Goal: Task Accomplishment & Management: Manage account settings

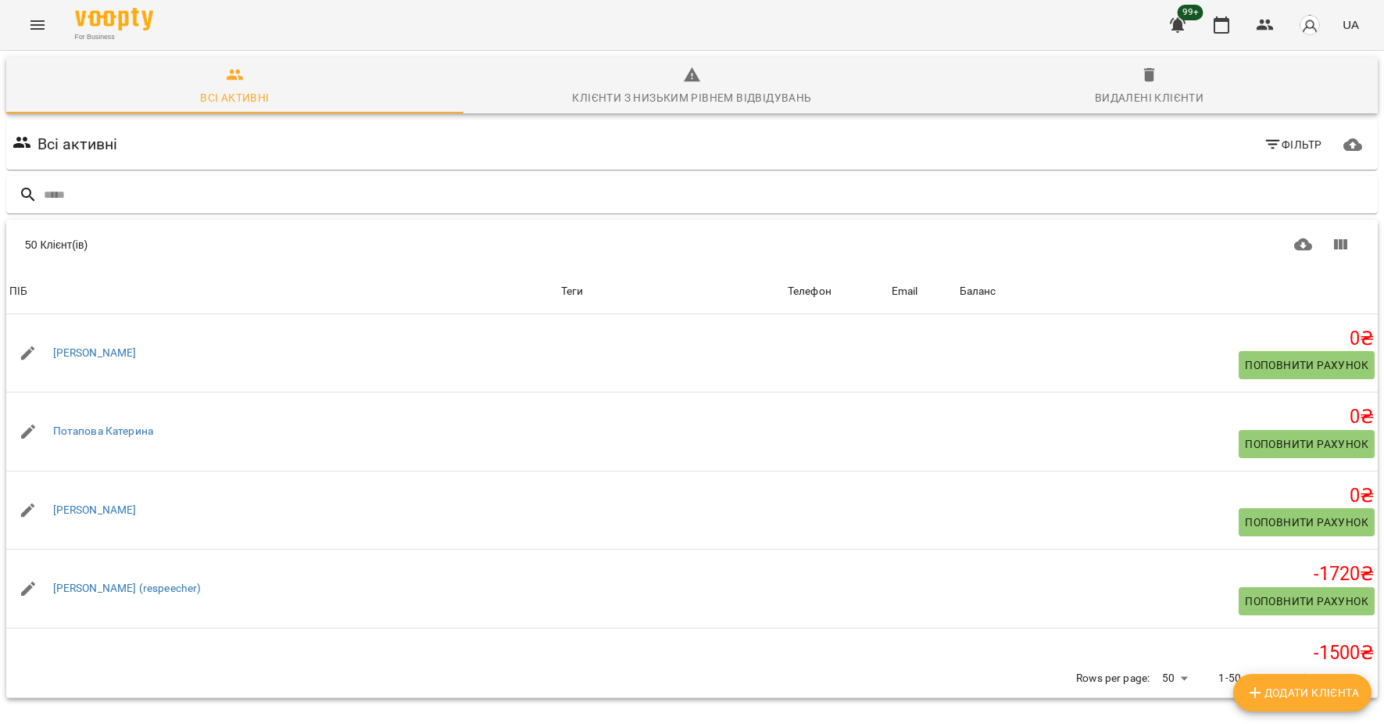
click at [41, 25] on icon "Menu" at bounding box center [37, 24] width 14 height 9
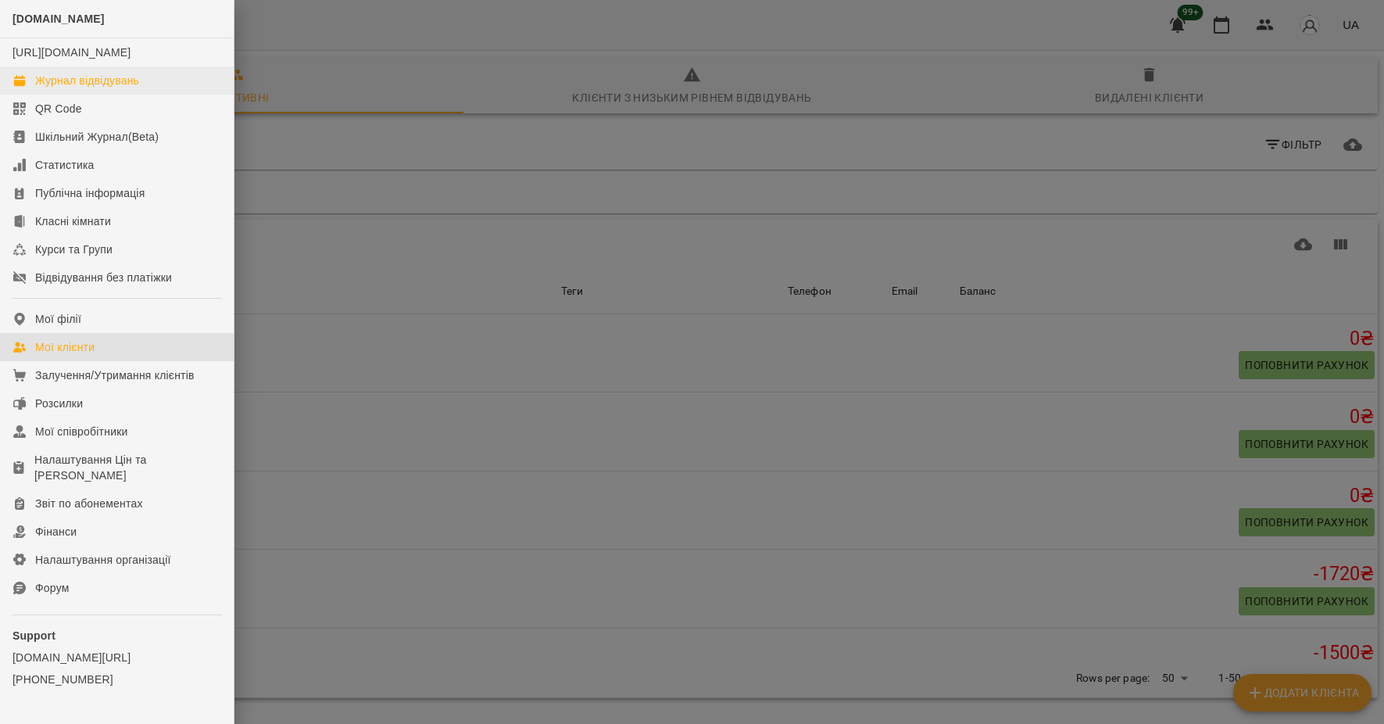
click at [105, 88] on div "Журнал відвідувань" at bounding box center [87, 81] width 104 height 16
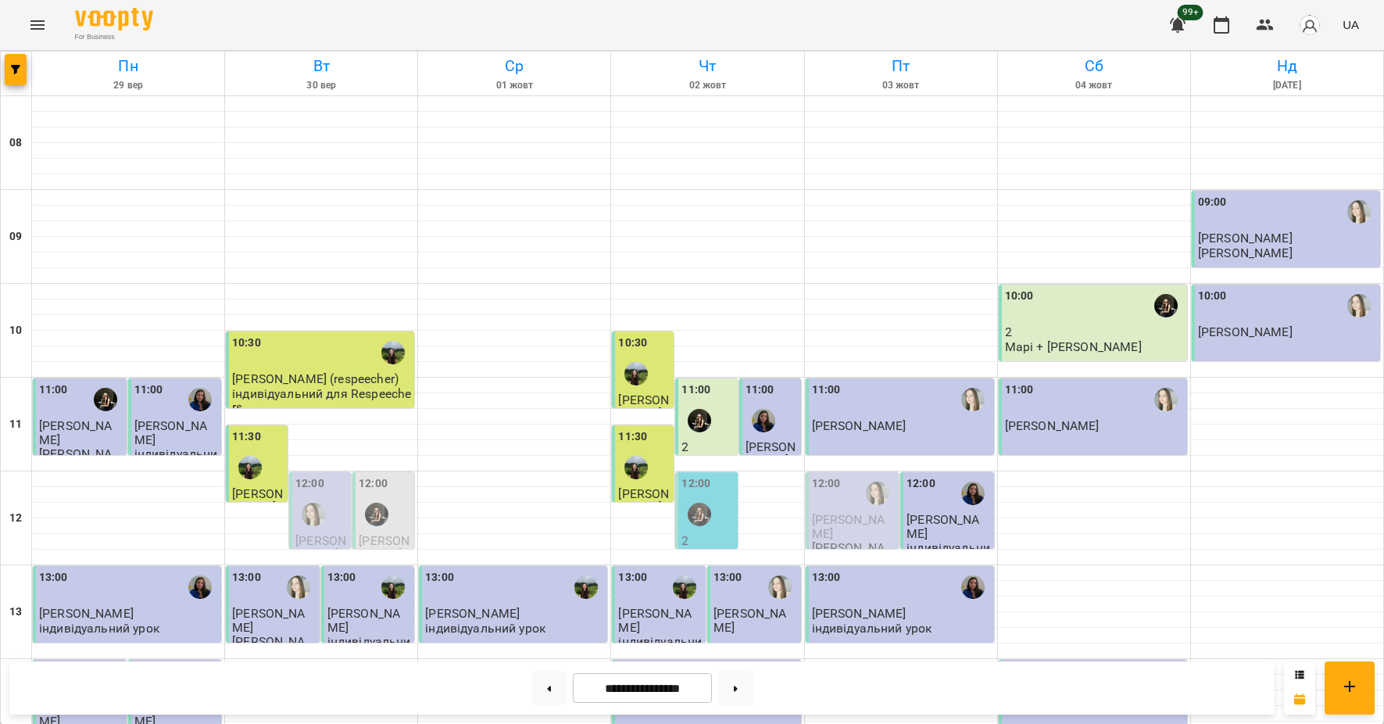
scroll to position [756, 0]
click at [739, 684] on button at bounding box center [735, 688] width 35 height 34
type input "**********"
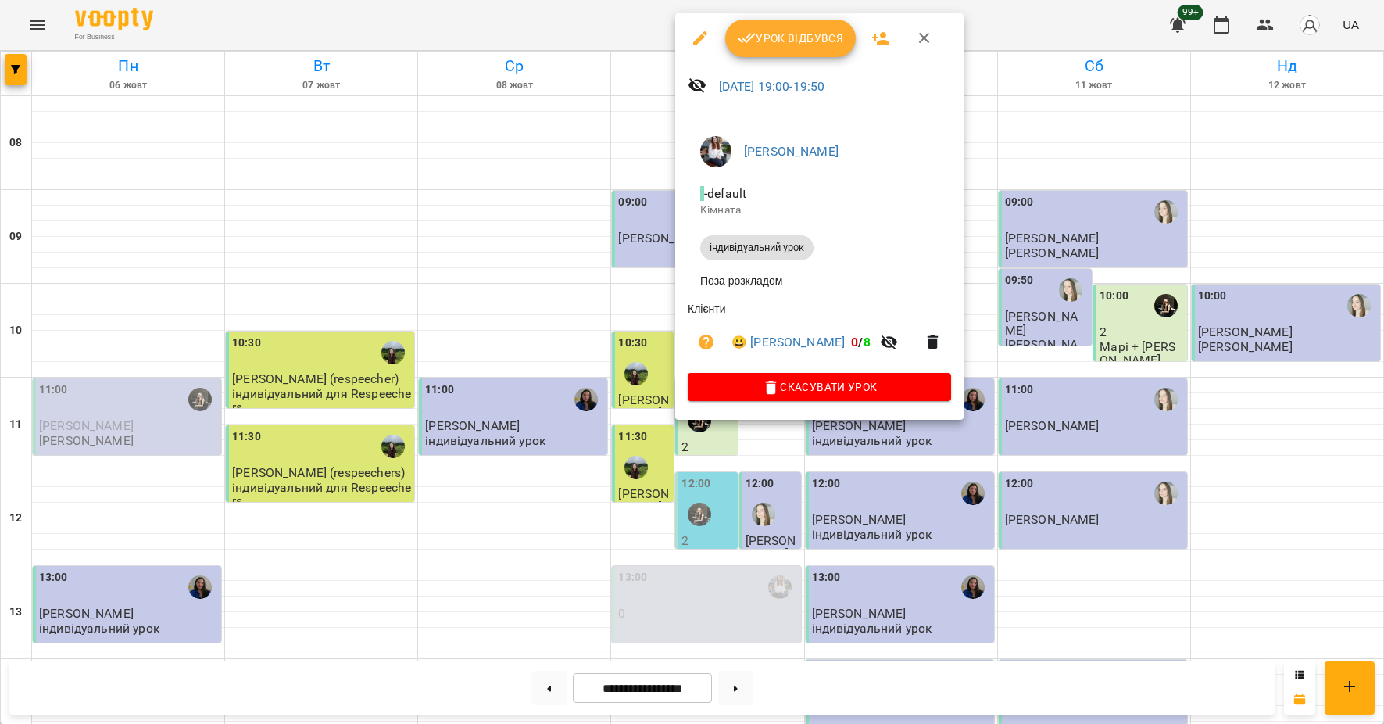
click at [789, 38] on span "Урок відбувся" at bounding box center [791, 38] width 106 height 19
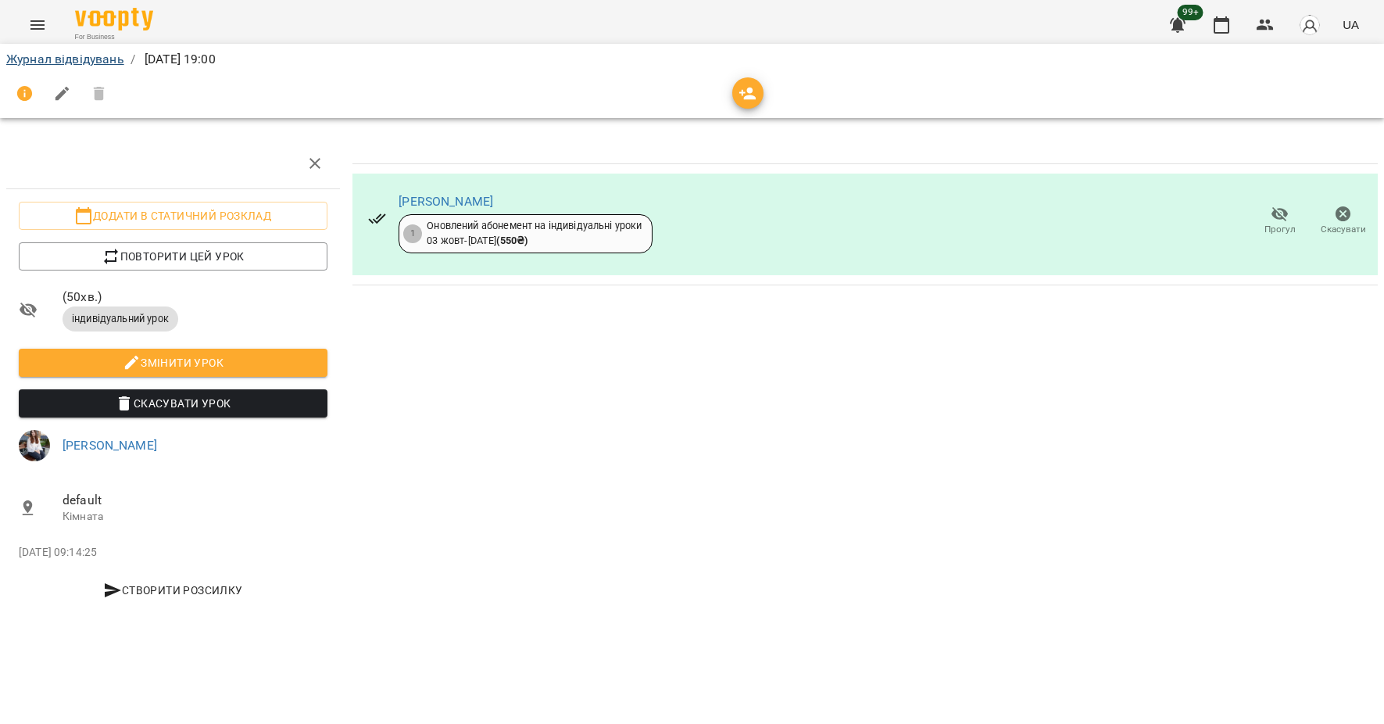
click at [84, 60] on link "Журнал відвідувань" at bounding box center [65, 59] width 118 height 15
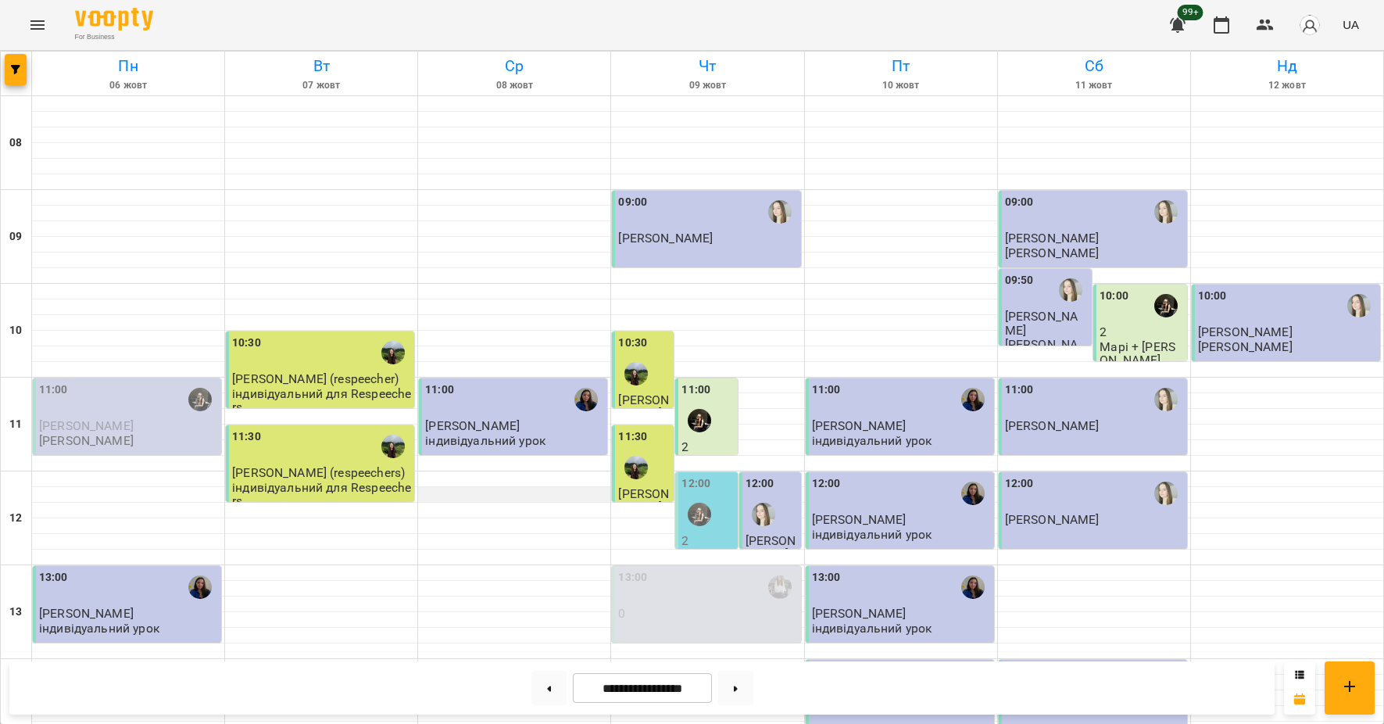
scroll to position [756, 0]
click at [738, 690] on icon at bounding box center [736, 687] width 4 height 5
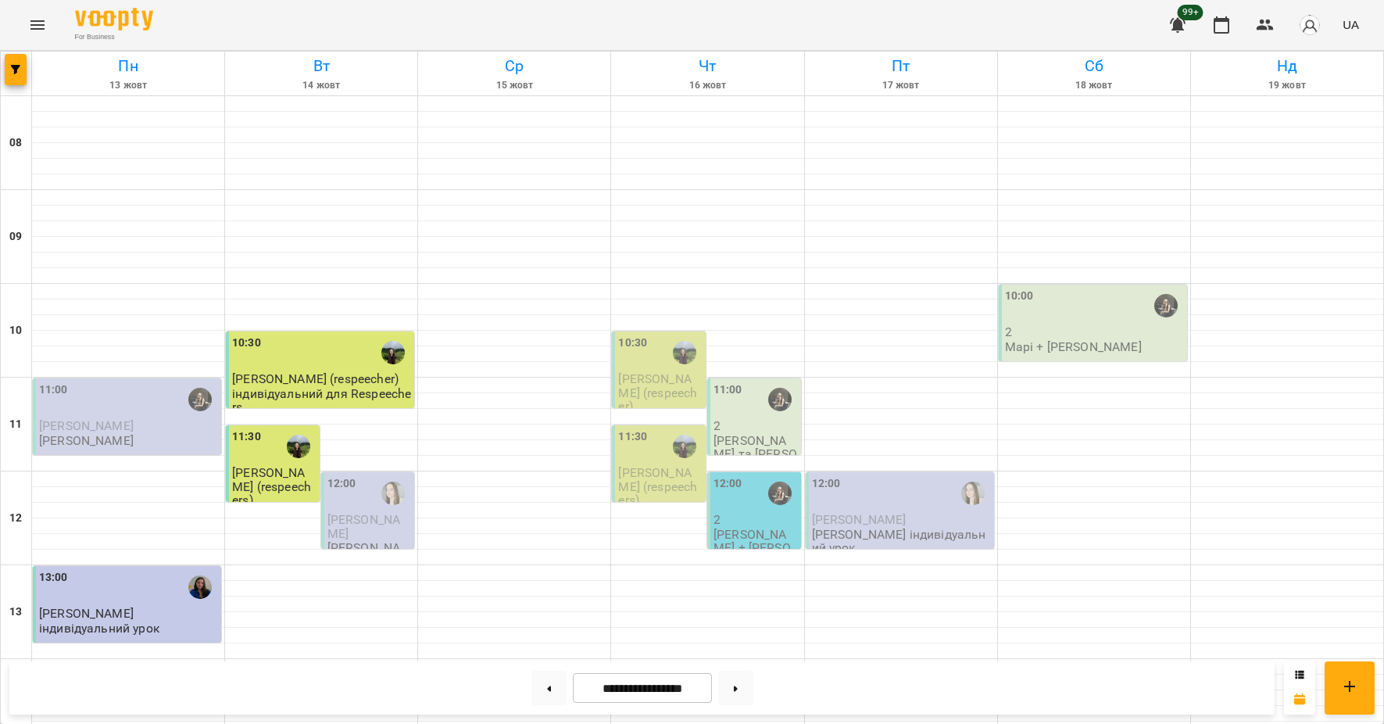
scroll to position [0, 0]
click at [540, 692] on button at bounding box center [548, 688] width 35 height 34
type input "**********"
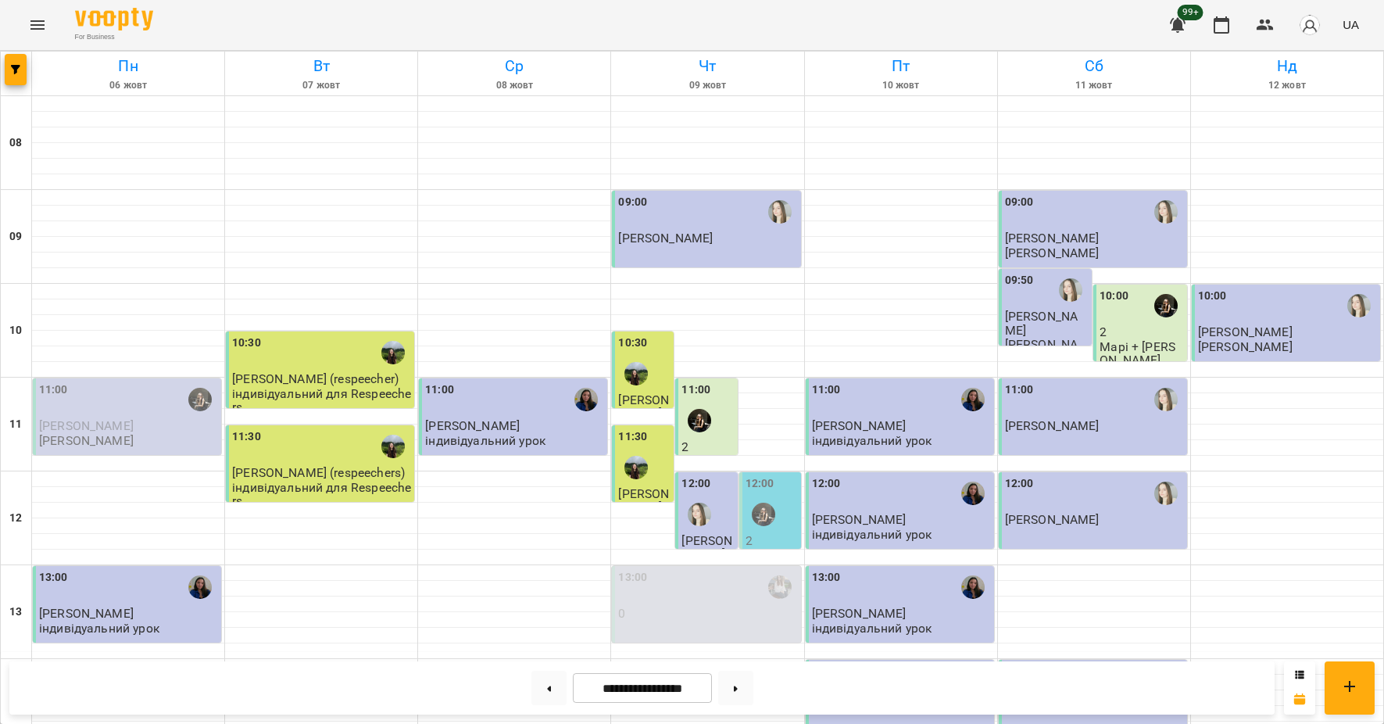
scroll to position [185, 0]
click at [728, 606] on p "0" at bounding box center [707, 612] width 179 height 13
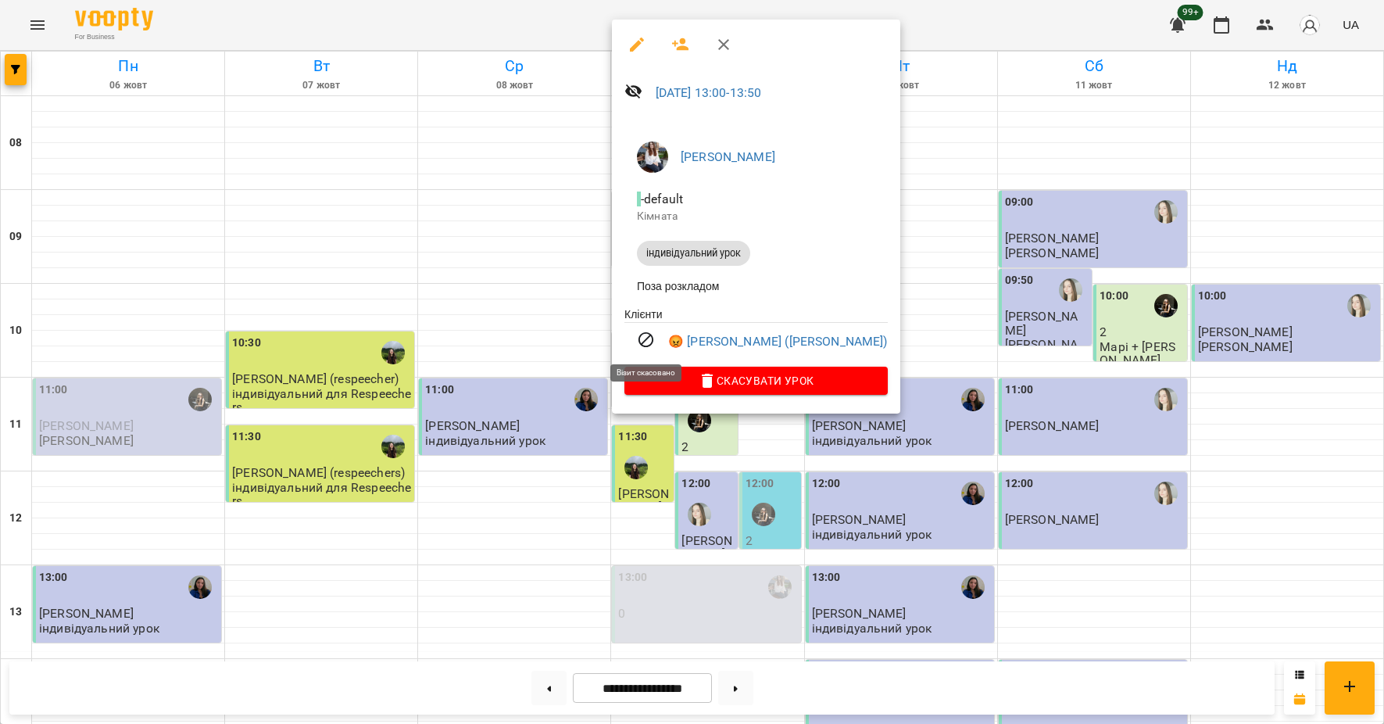
click at [642, 346] on icon at bounding box center [646, 340] width 19 height 19
click at [638, 47] on icon "button" at bounding box center [637, 44] width 19 height 19
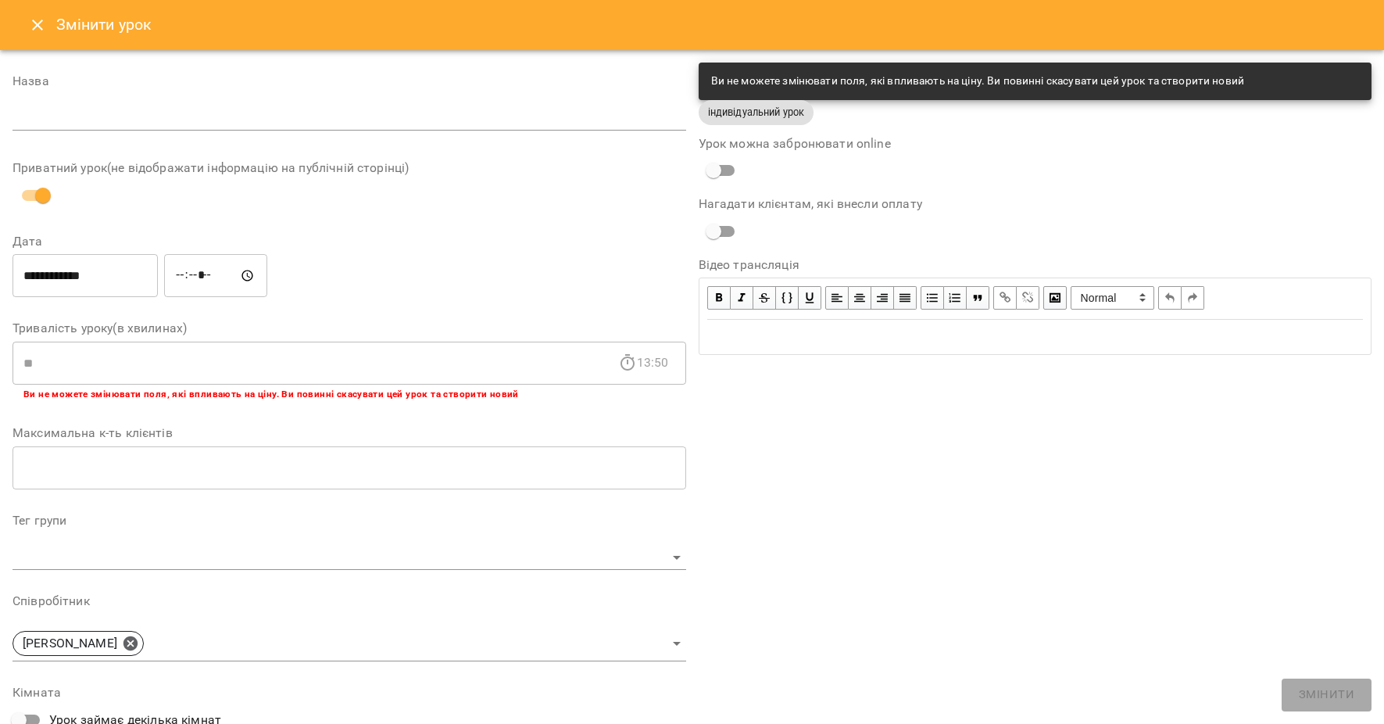
click at [30, 30] on icon "Close" at bounding box center [37, 25] width 19 height 19
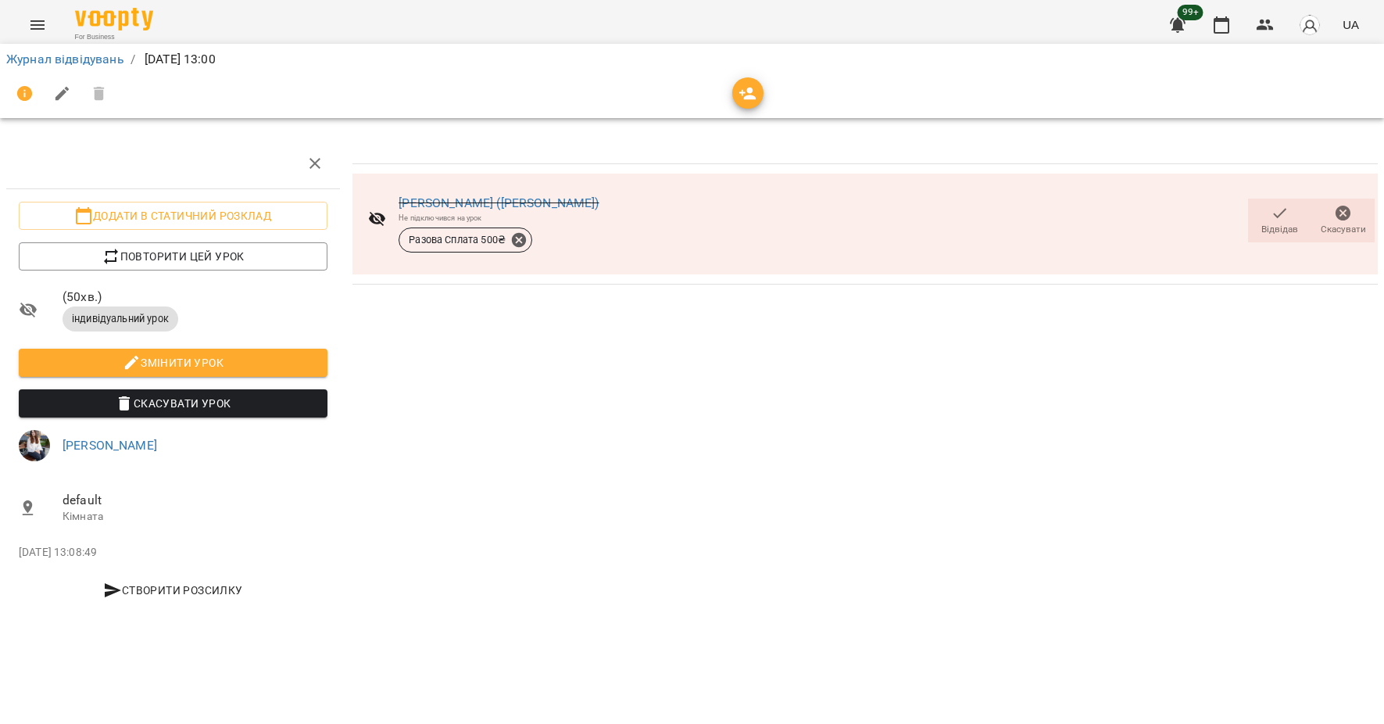
click at [38, 15] on button "Menu" at bounding box center [38, 25] width 38 height 38
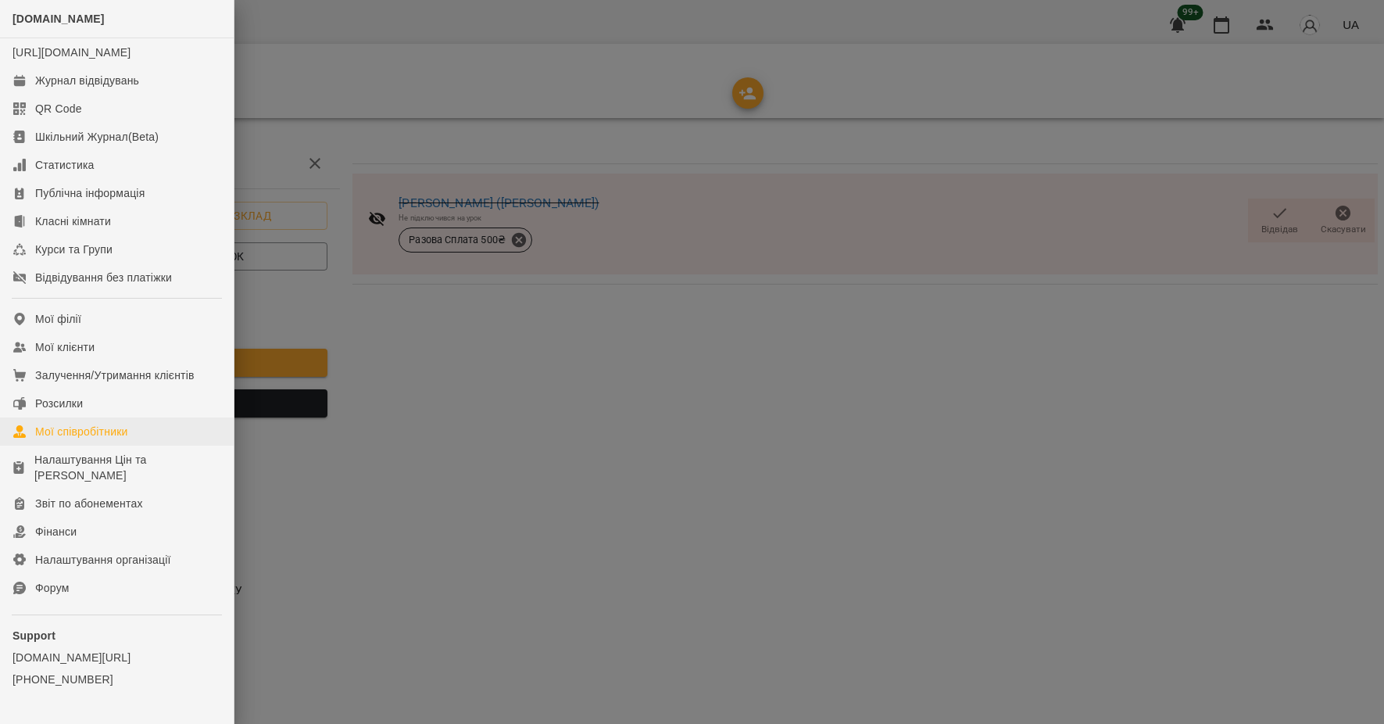
click at [103, 436] on link "Мої співробітники" at bounding box center [117, 431] width 234 height 28
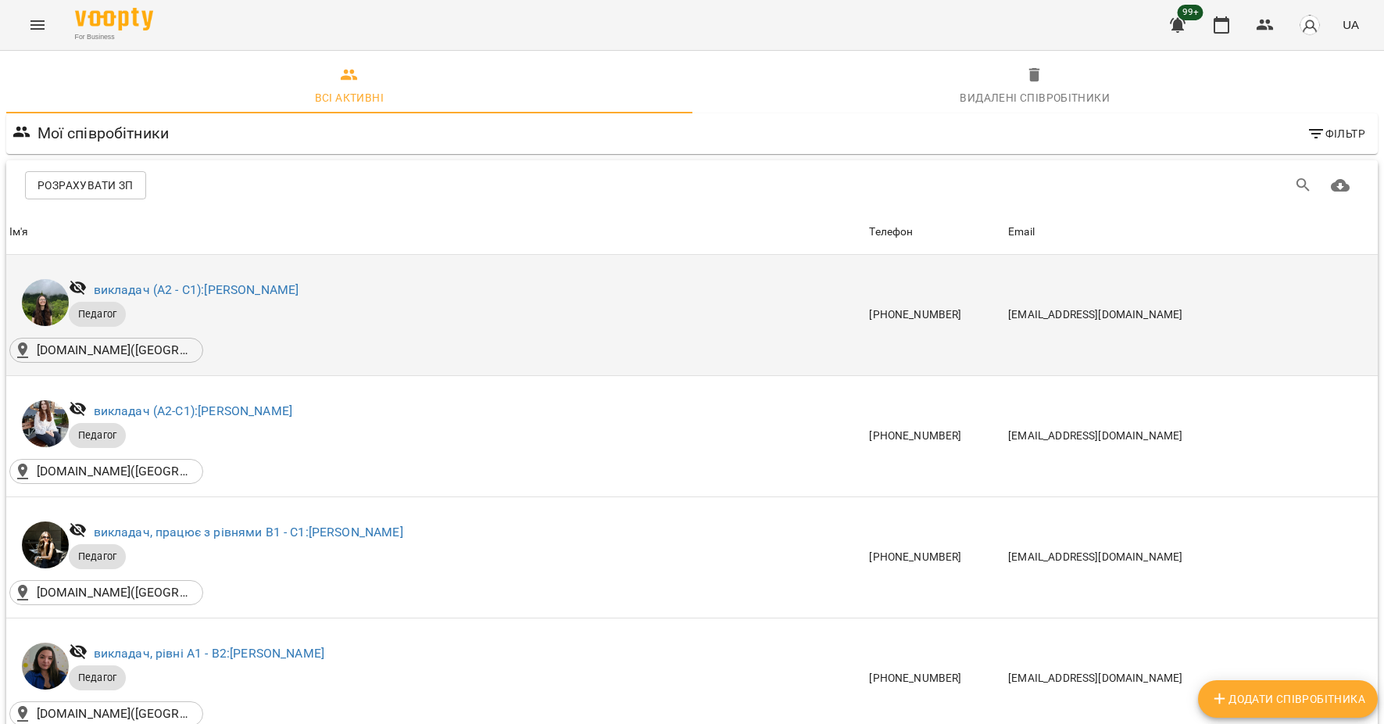
scroll to position [14, 0]
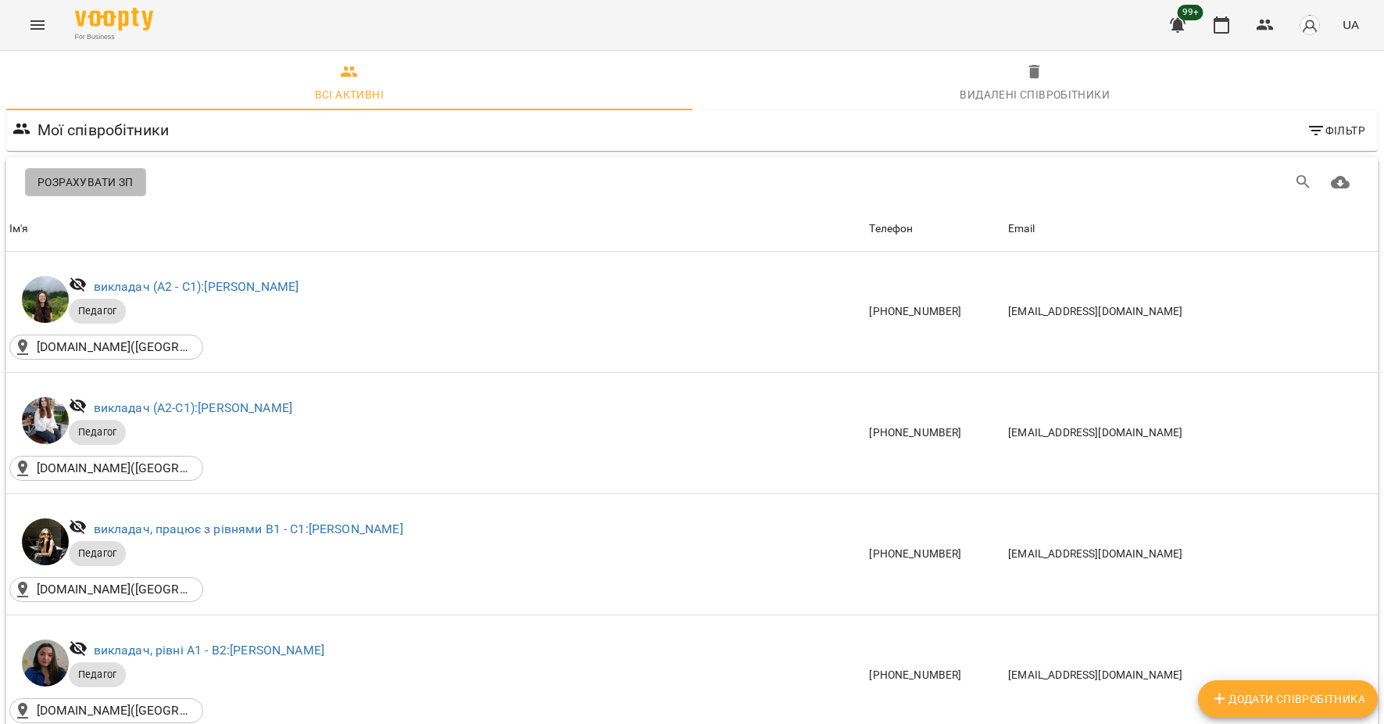
click at [122, 173] on span "Розрахувати ЗП" at bounding box center [86, 182] width 96 height 19
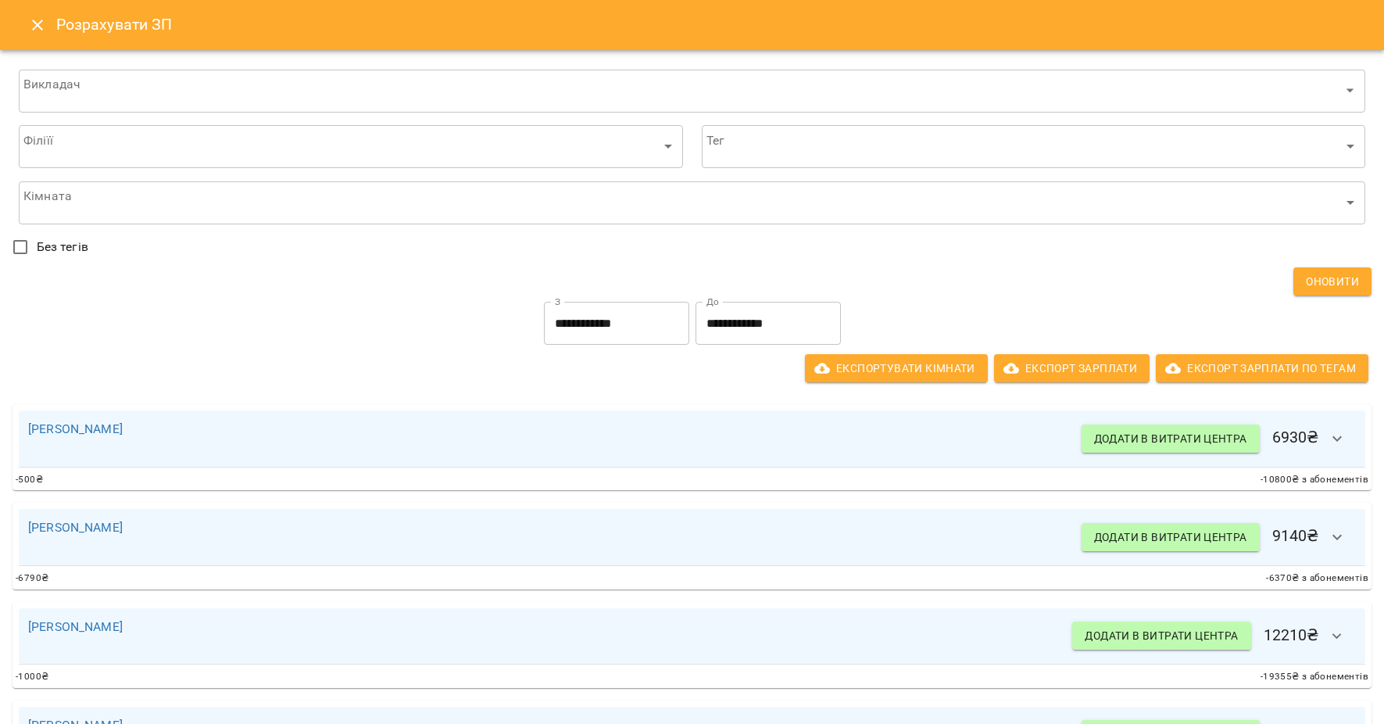
scroll to position [0, 0]
click at [37, 30] on icon "Close" at bounding box center [37, 25] width 19 height 19
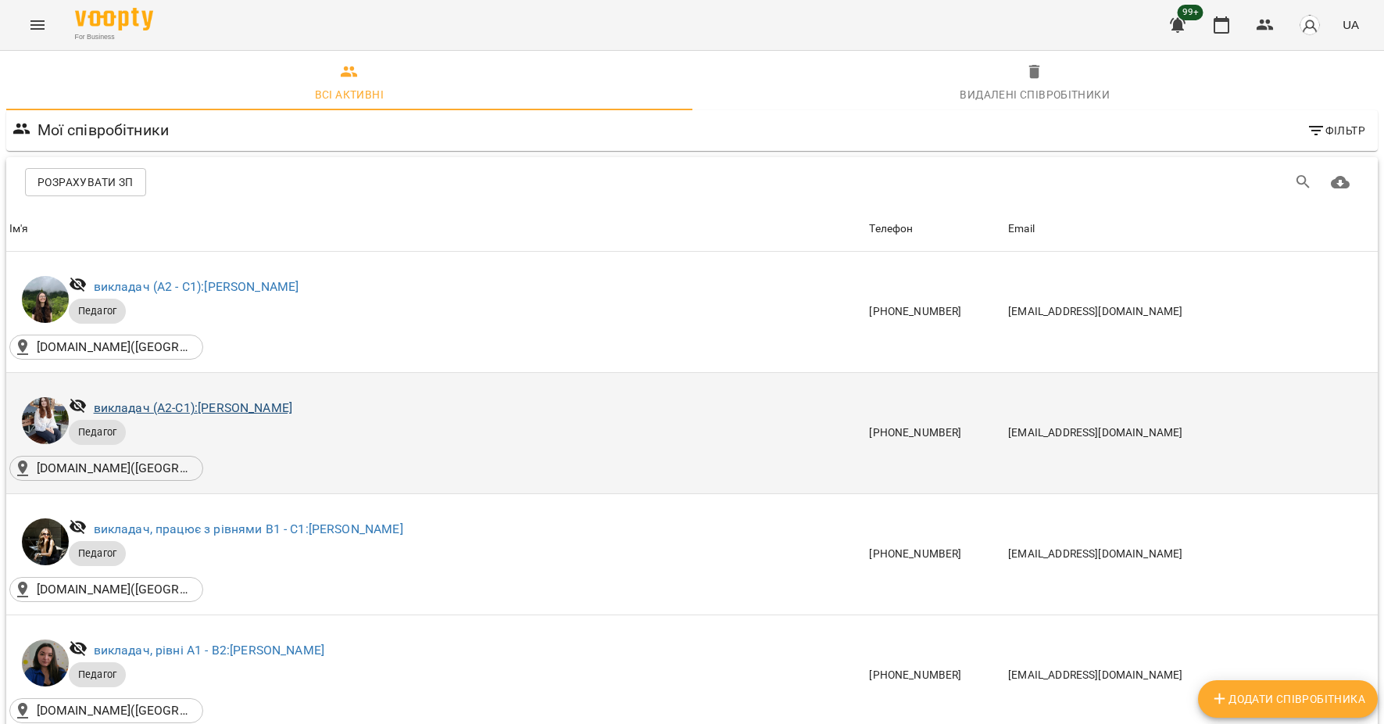
click at [208, 404] on link "викладач (А2-С1): [PERSON_NAME]" at bounding box center [193, 407] width 198 height 15
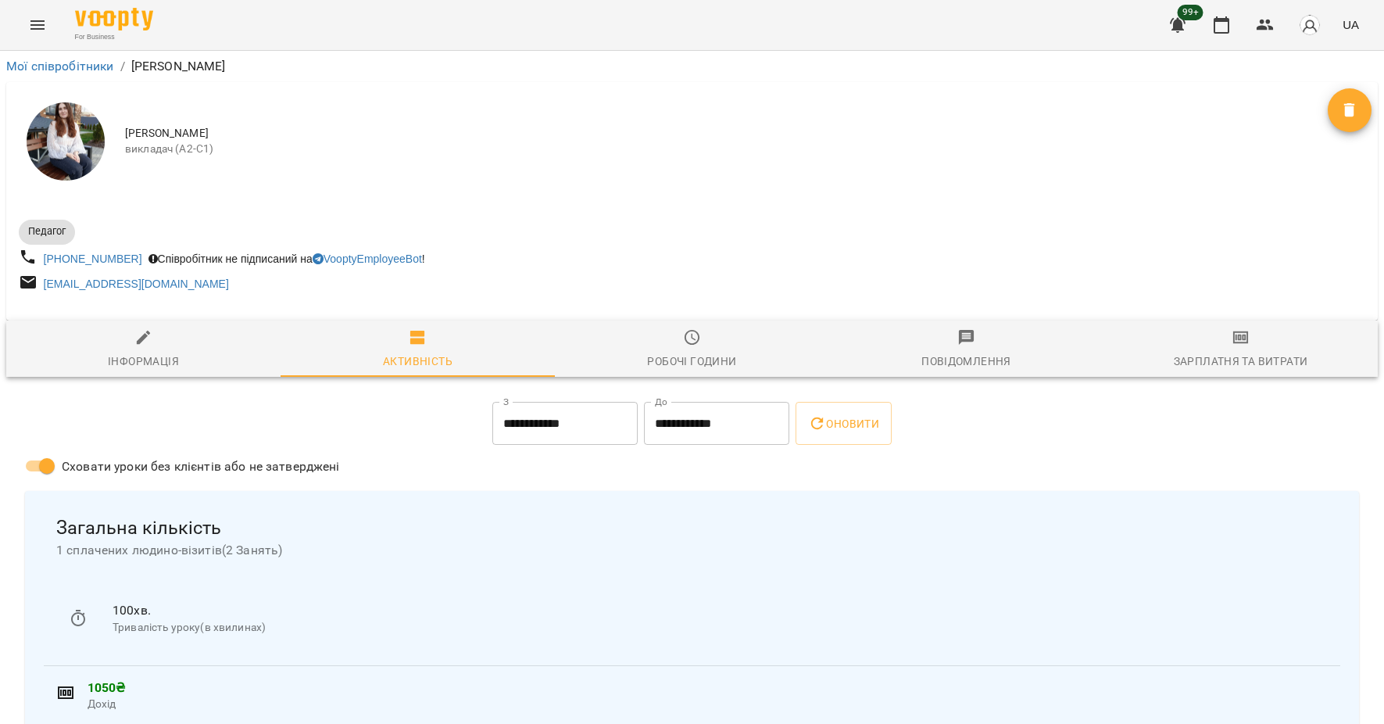
click at [1243, 341] on icon "button" at bounding box center [1241, 337] width 11 height 6
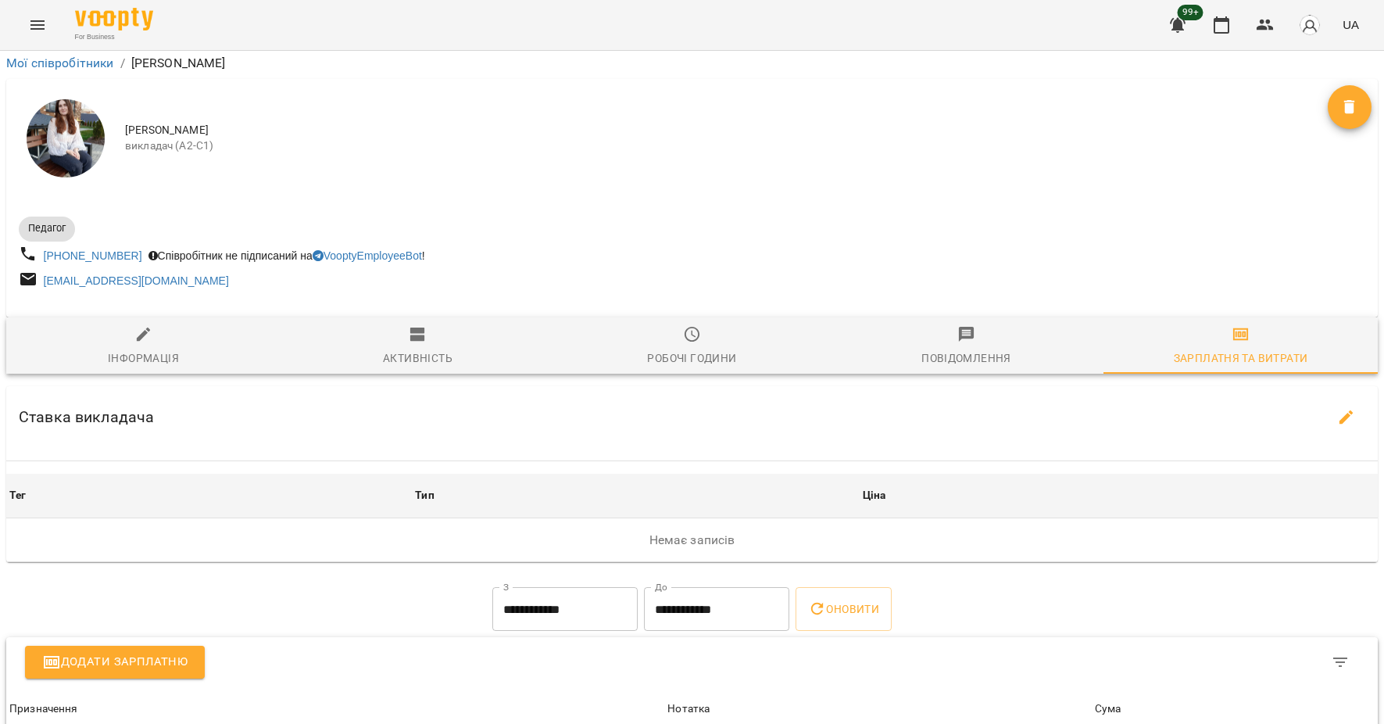
scroll to position [212, 0]
click at [1343, 408] on icon "button" at bounding box center [1346, 417] width 19 height 19
select select "*******"
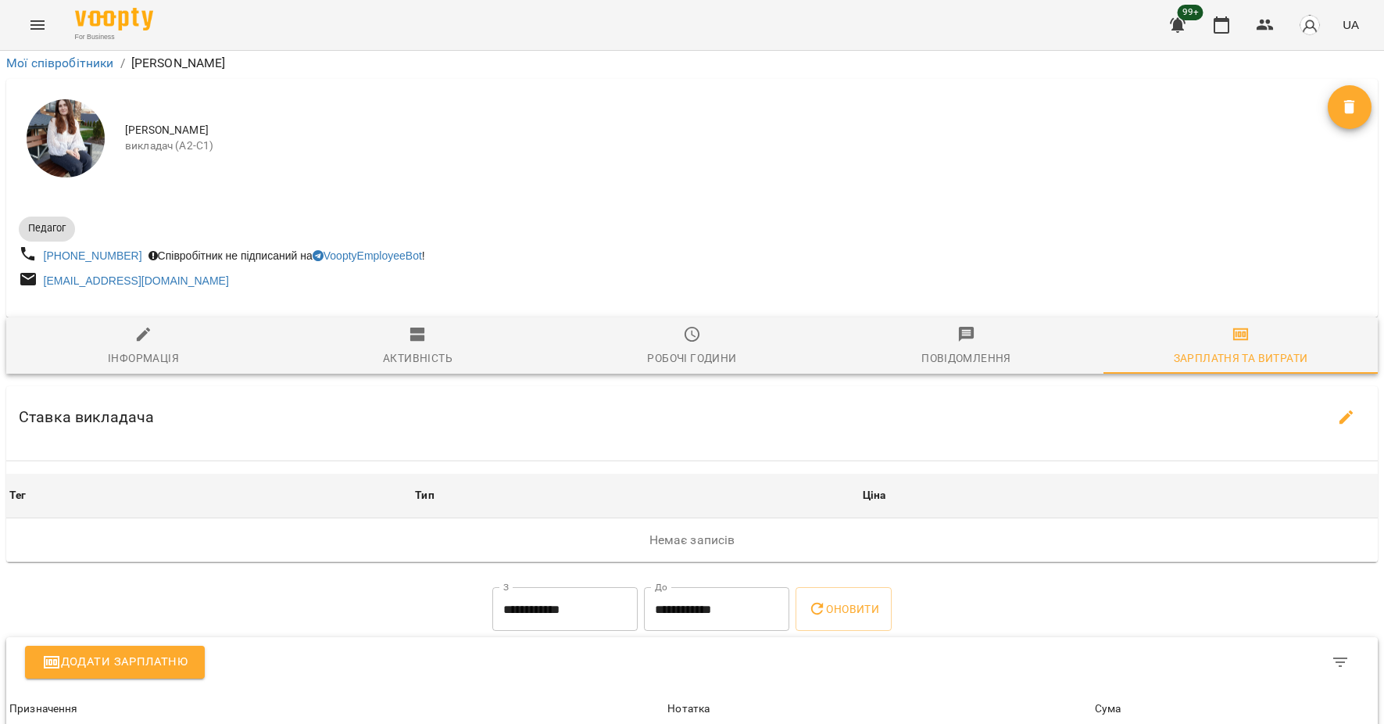
select select "*******"
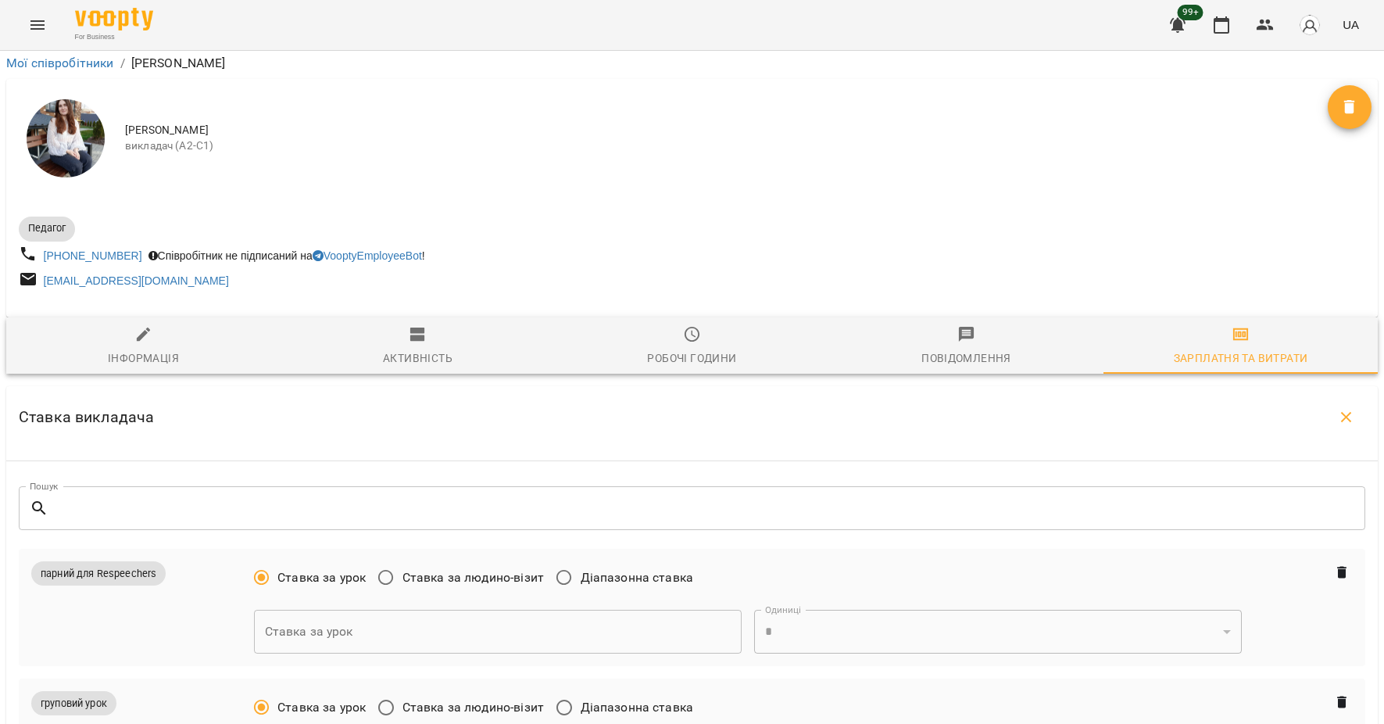
scroll to position [537, 0]
type input "***"
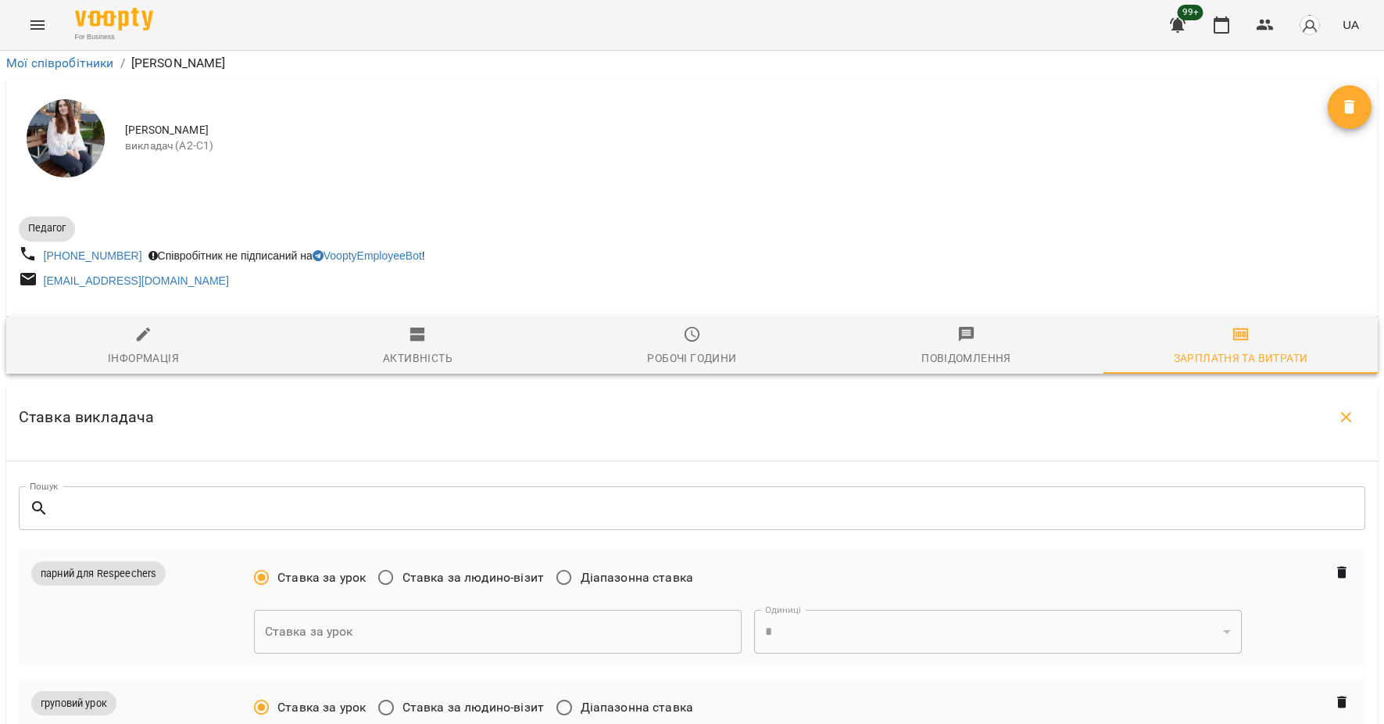
type input "**"
type input "***"
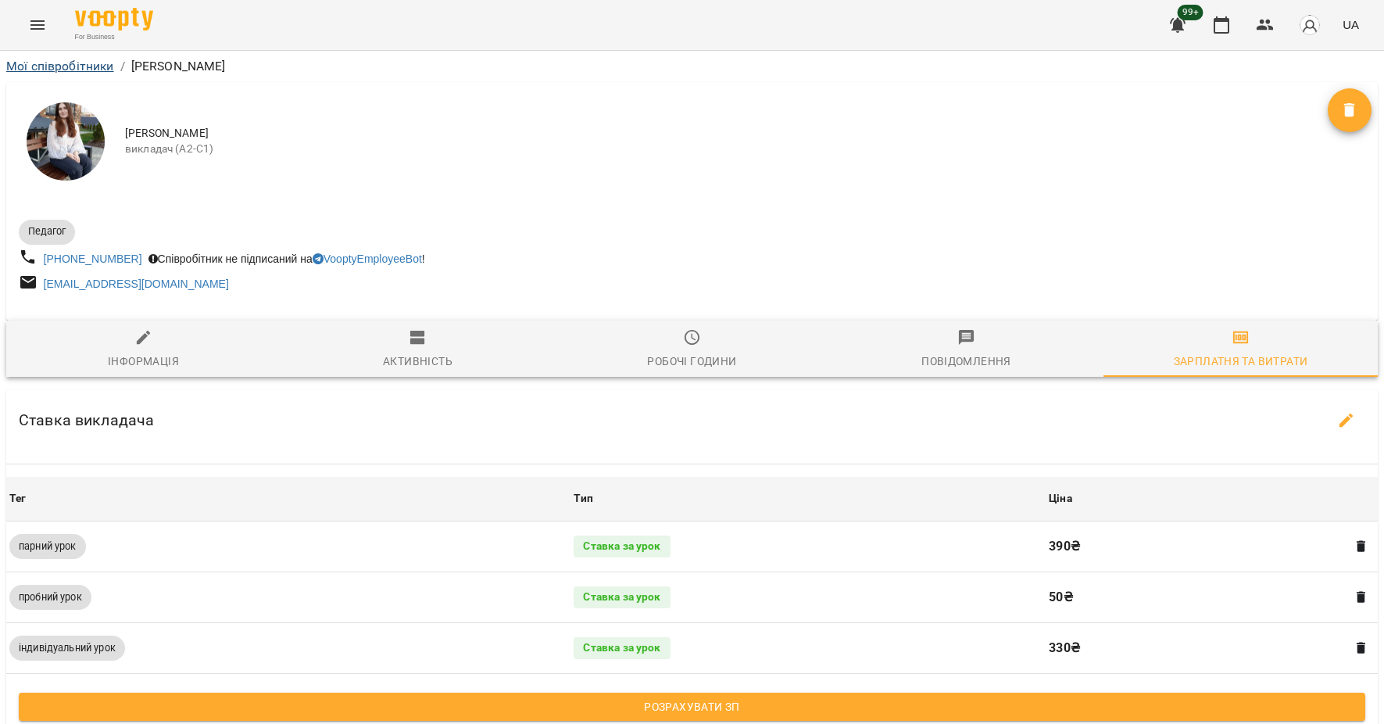
scroll to position [0, 0]
click at [70, 65] on link "Мої співробітники" at bounding box center [60, 66] width 108 height 15
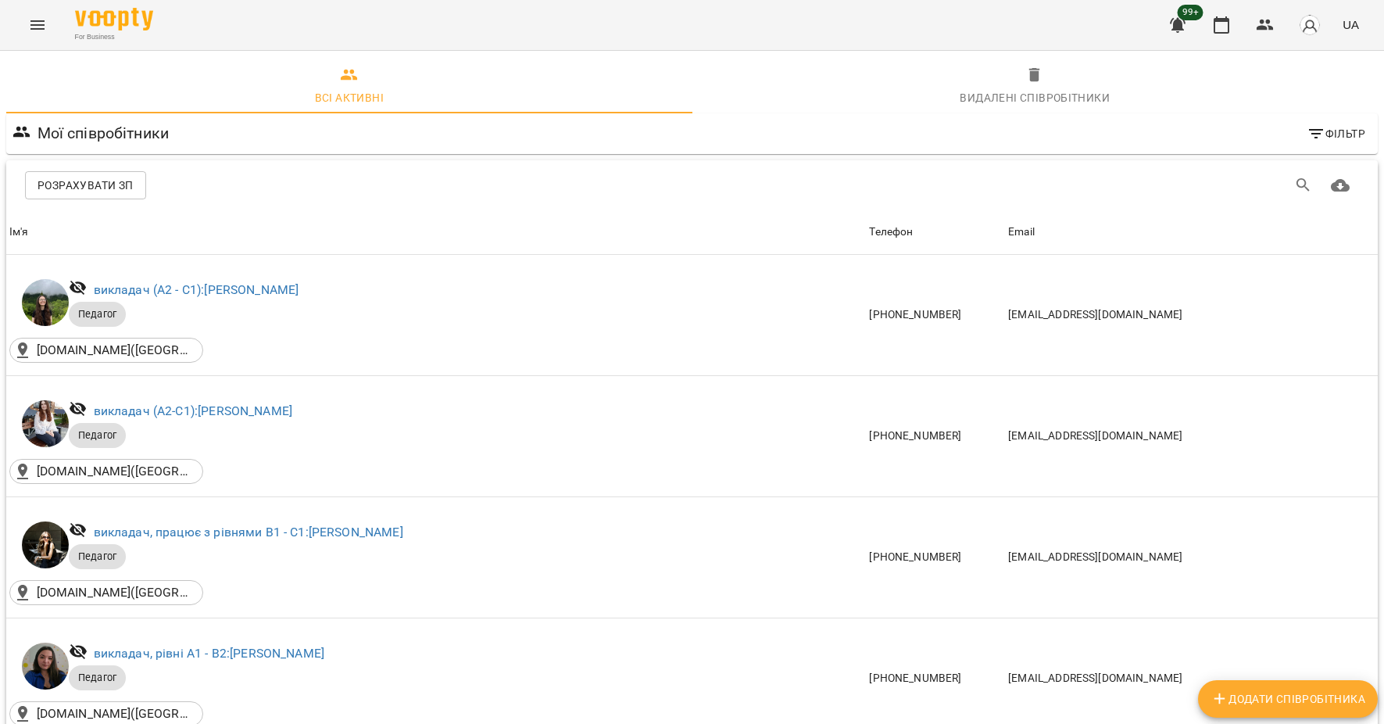
click at [102, 182] on span "Розрахувати ЗП" at bounding box center [86, 185] width 96 height 19
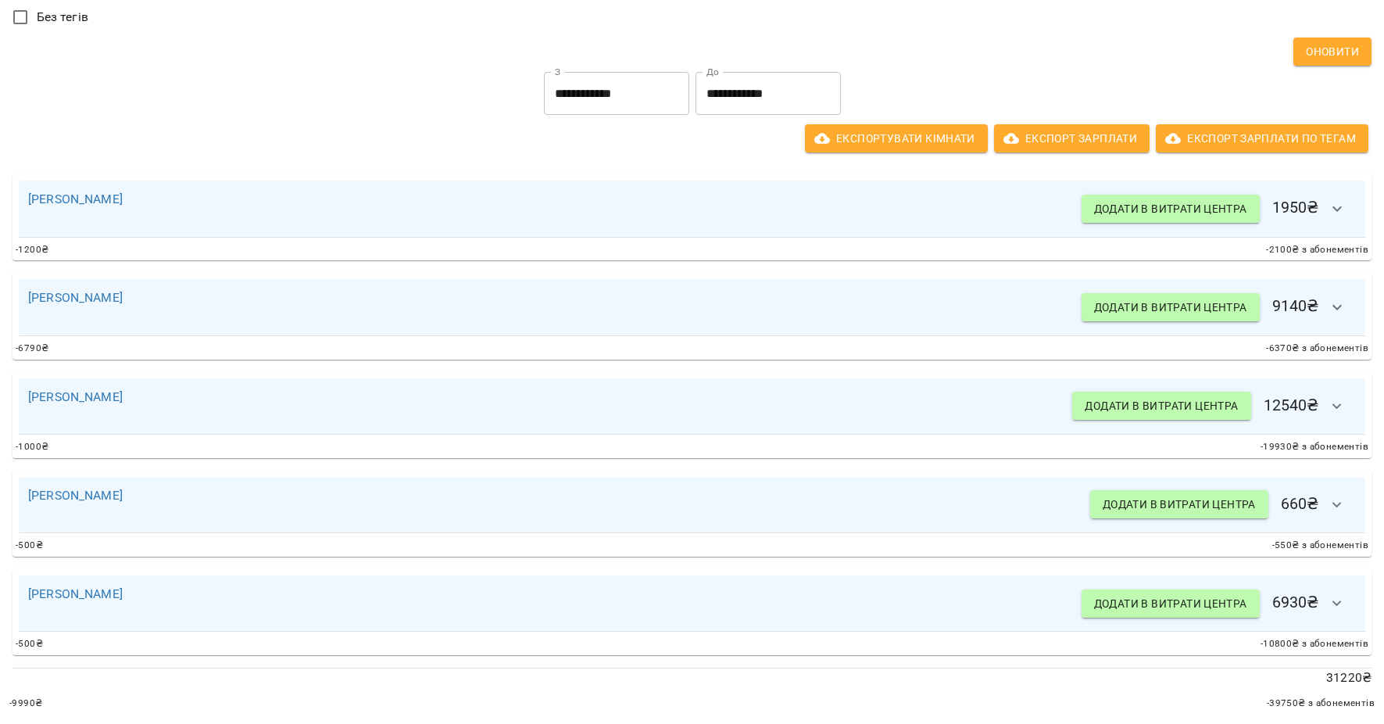
scroll to position [231, 0]
click at [81, 496] on link "[PERSON_NAME]" at bounding box center [75, 495] width 95 height 15
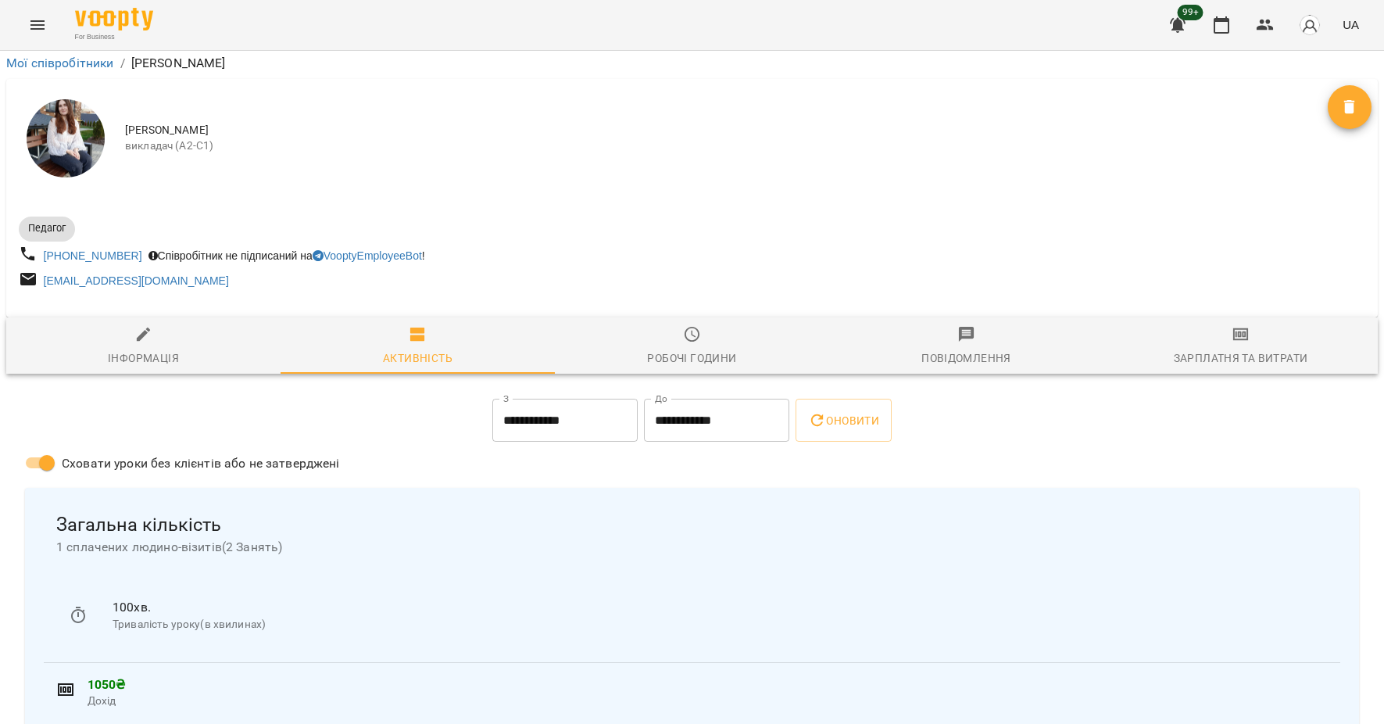
scroll to position [691, 0]
